Goal: Find specific page/section: Find specific page/section

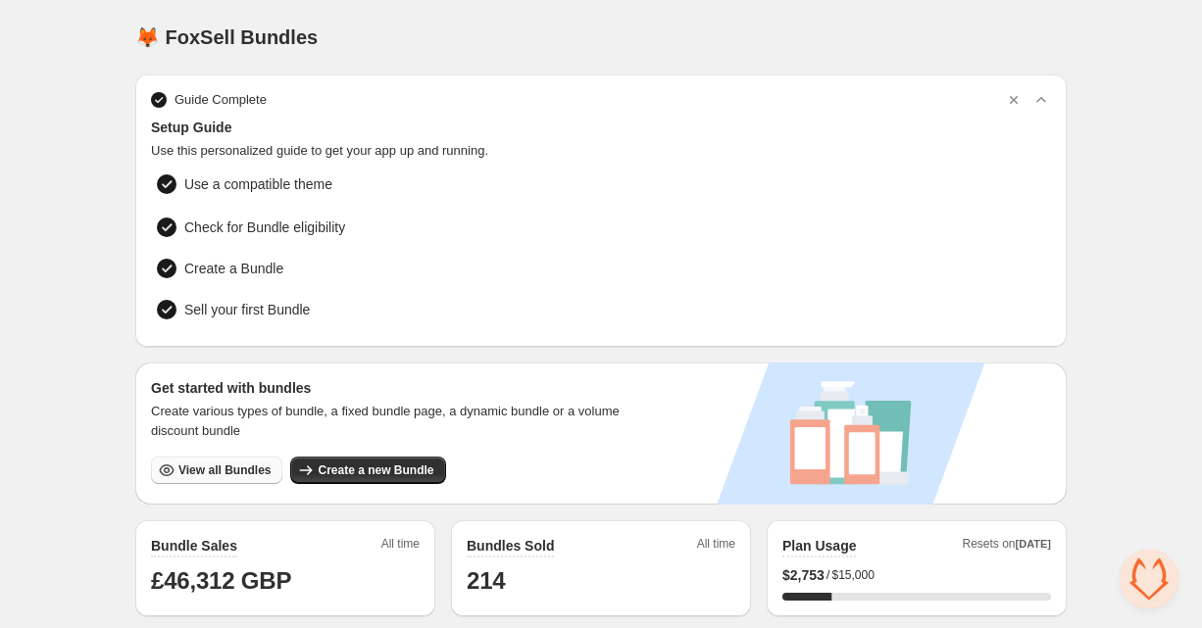
click at [237, 465] on span "View all Bundles" at bounding box center [224, 471] width 92 height 16
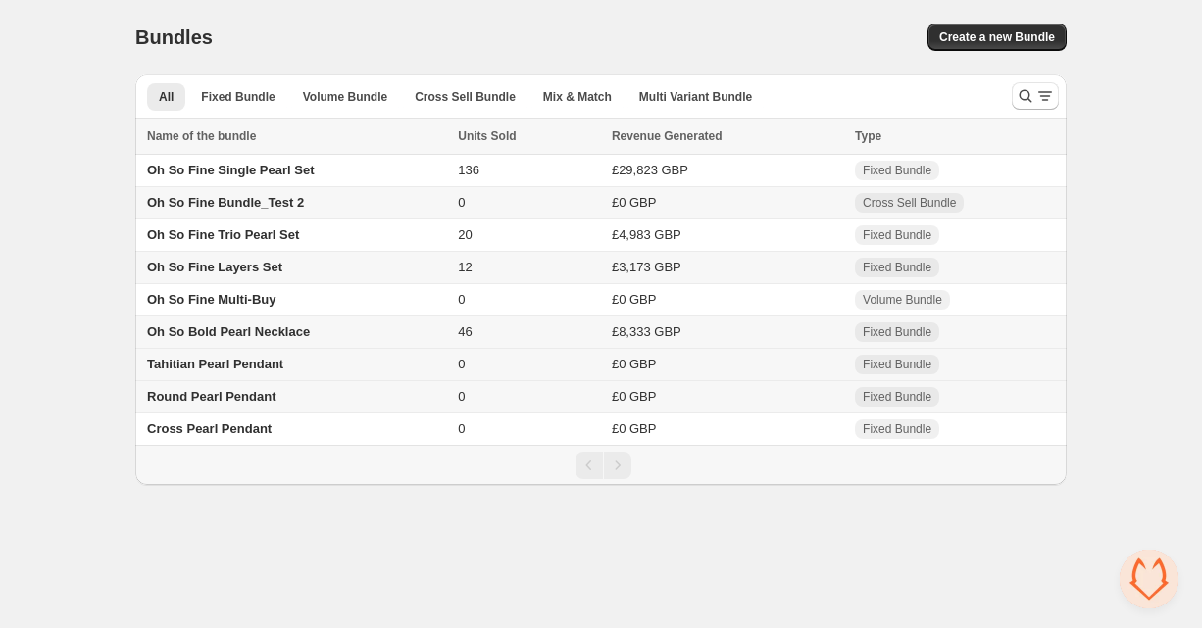
click at [205, 367] on span "Tahitian Pearl Pendant" at bounding box center [215, 364] width 136 height 15
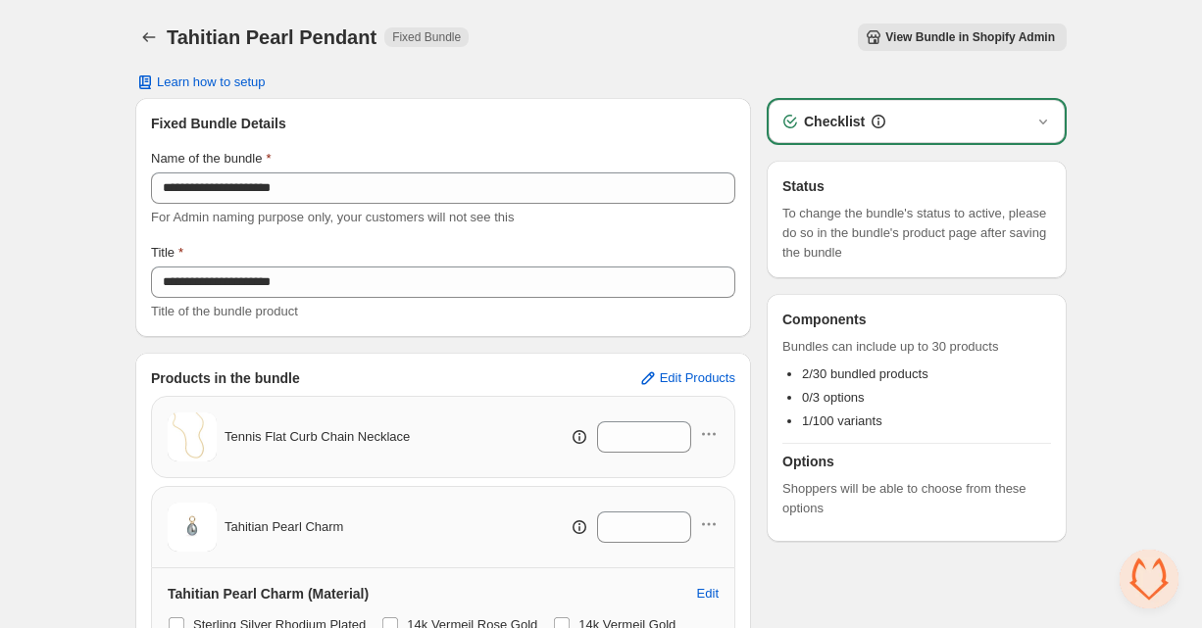
click at [1046, 42] on span "View Bundle in Shopify Admin" at bounding box center [970, 37] width 170 height 16
